Goal: Transaction & Acquisition: Purchase product/service

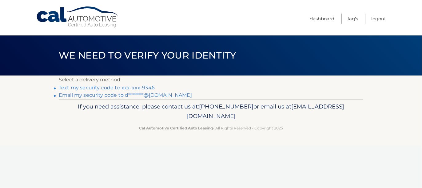
click at [99, 89] on link "Text my security code to xxx-xxx-9346" at bounding box center [107, 88] width 96 height 6
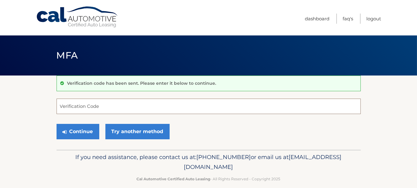
click at [82, 107] on input "Verification Code" at bounding box center [209, 105] width 304 height 15
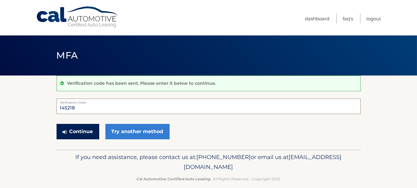
type input "145218"
click at [73, 131] on button "Continue" at bounding box center [78, 131] width 43 height 15
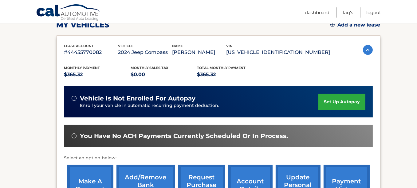
scroll to position [184, 0]
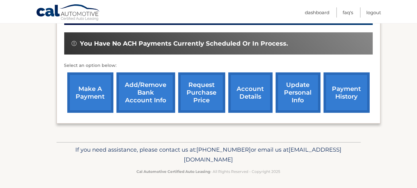
click at [83, 95] on link "make a payment" at bounding box center [90, 92] width 46 height 40
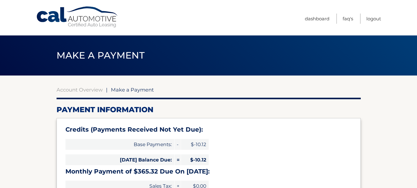
select select "OTZjNDIzMjctYmQzNC00ZjU3LTlmYmYtYjc2YWFmZGRhY2Rl"
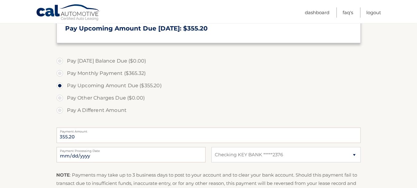
scroll to position [184, 0]
click at [60, 76] on label "Pay Monthly Payment ($365.32)" at bounding box center [209, 73] width 304 height 12
click at [60, 76] on input "Pay Monthly Payment ($365.32)" at bounding box center [62, 72] width 6 height 10
radio input "true"
type input "365.32"
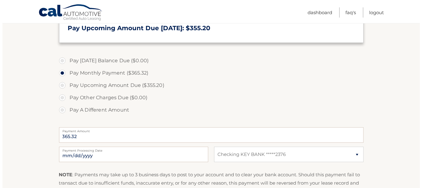
scroll to position [277, 0]
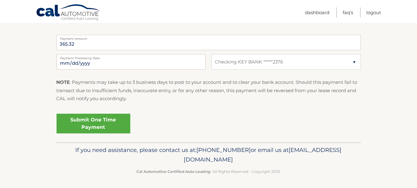
click at [90, 129] on link "Submit One Time Payment" at bounding box center [94, 123] width 74 height 20
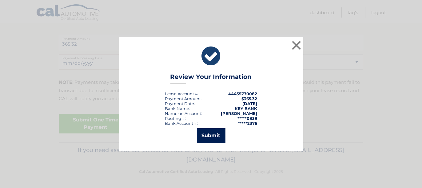
click at [218, 134] on button "Submit" at bounding box center [211, 135] width 29 height 15
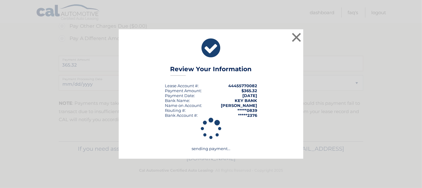
scroll to position [264, 0]
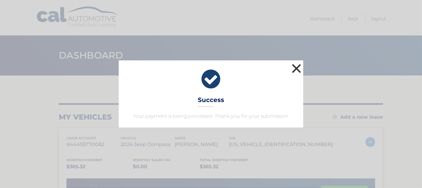
click at [299, 63] on button "×" at bounding box center [296, 68] width 12 height 12
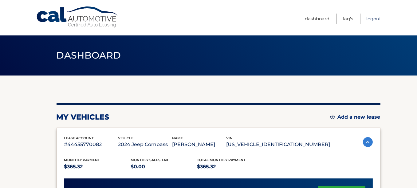
click at [370, 17] on link "Logout" at bounding box center [373, 19] width 15 height 10
